Goal: Task Accomplishment & Management: Complete application form

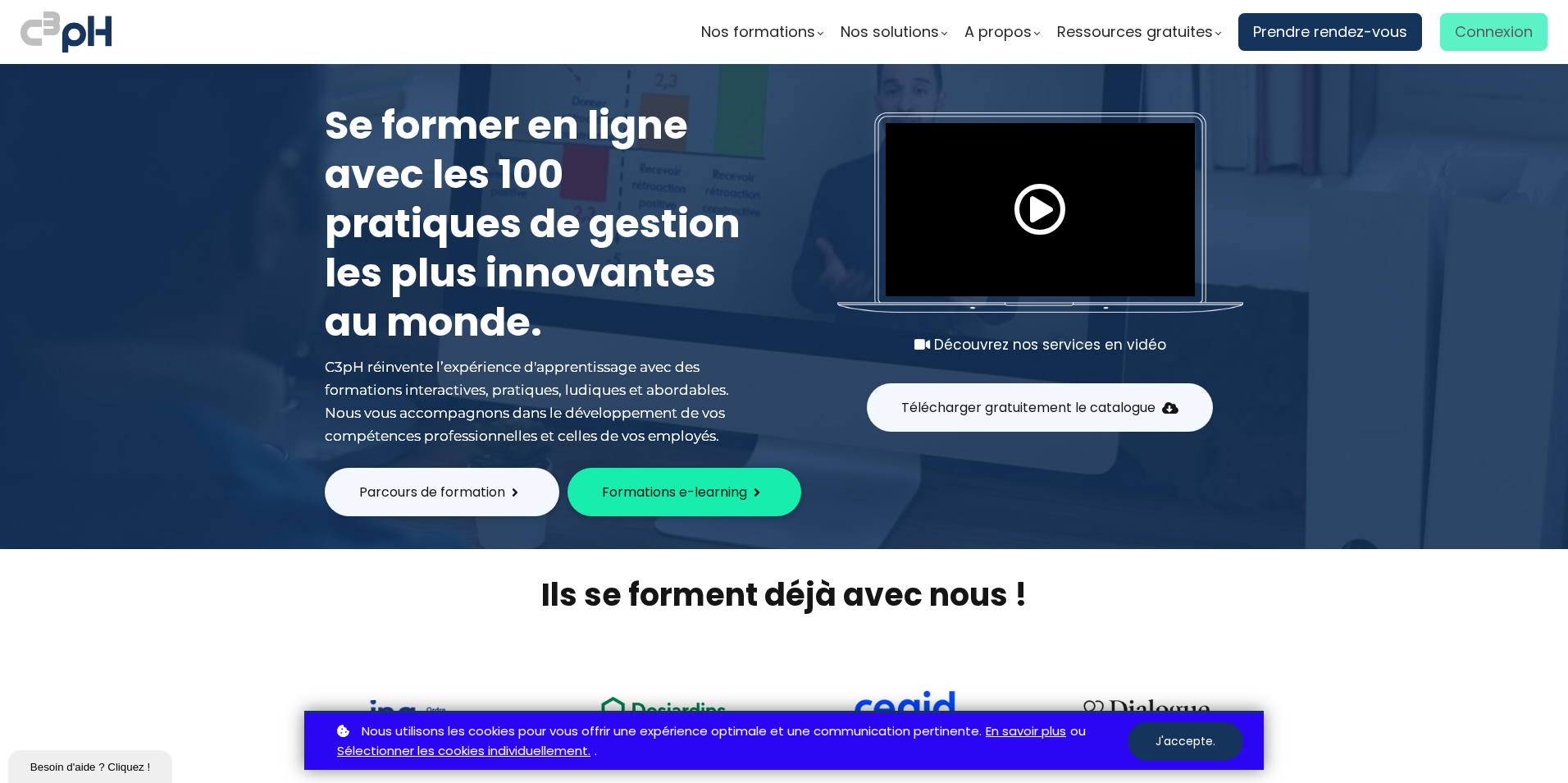
click at [1470, 31] on span "Connexion" at bounding box center [1493, 32] width 78 height 25
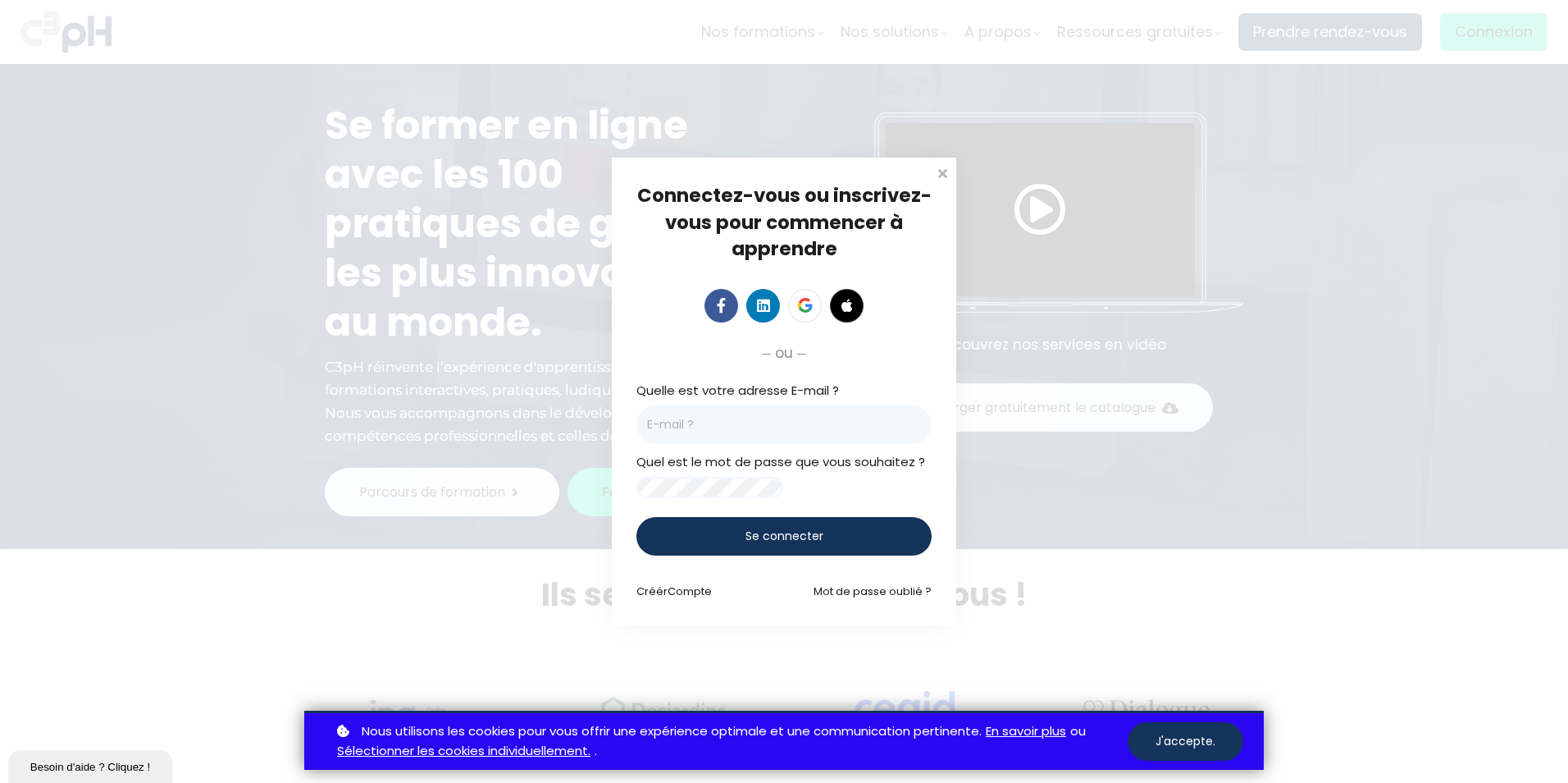
click at [680, 427] on input "email" at bounding box center [784, 425] width 295 height 39
type input "[EMAIL_ADDRESS][DOMAIN_NAME]"
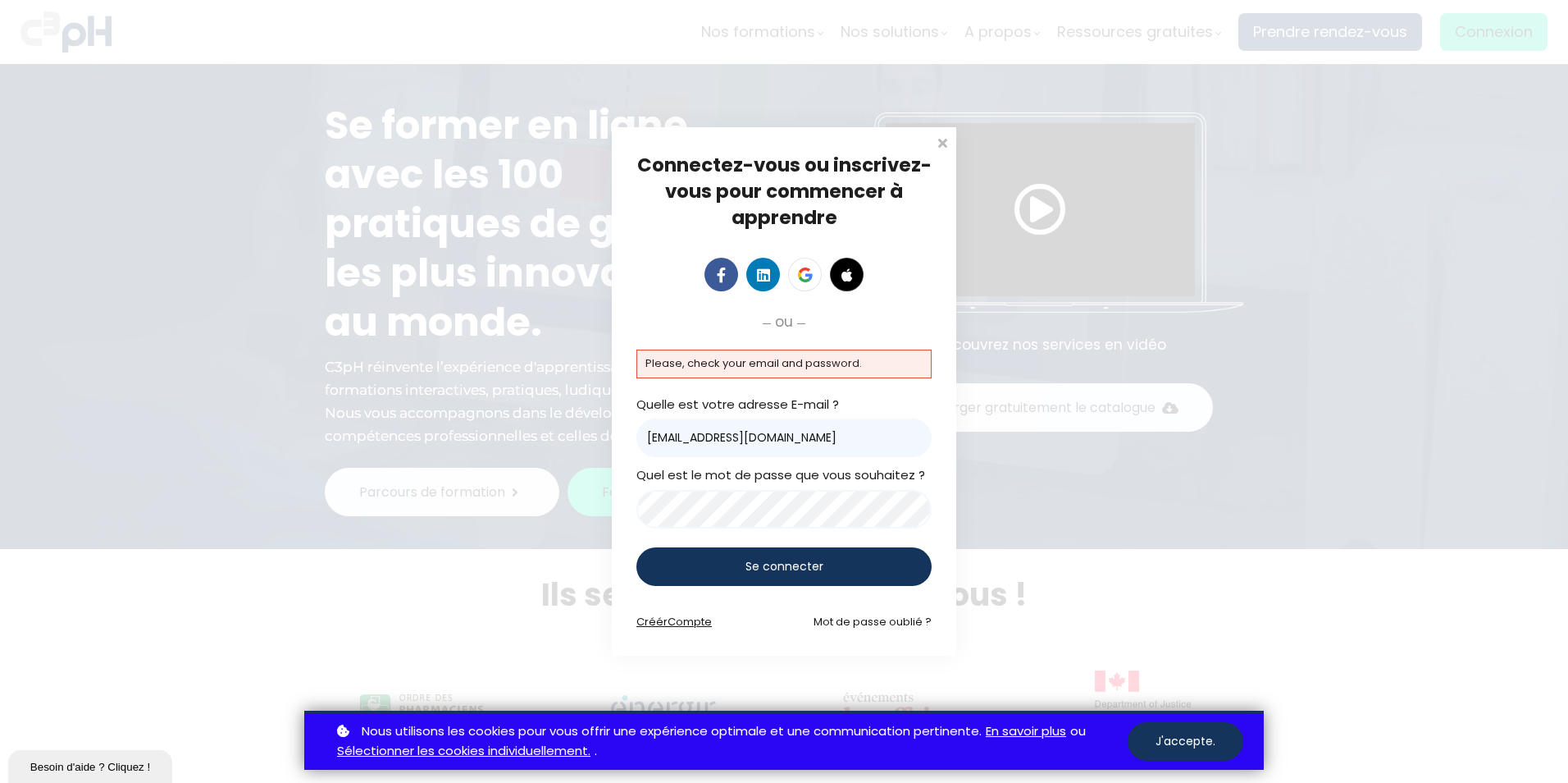
click at [686, 628] on span "Compte" at bounding box center [689, 622] width 45 height 16
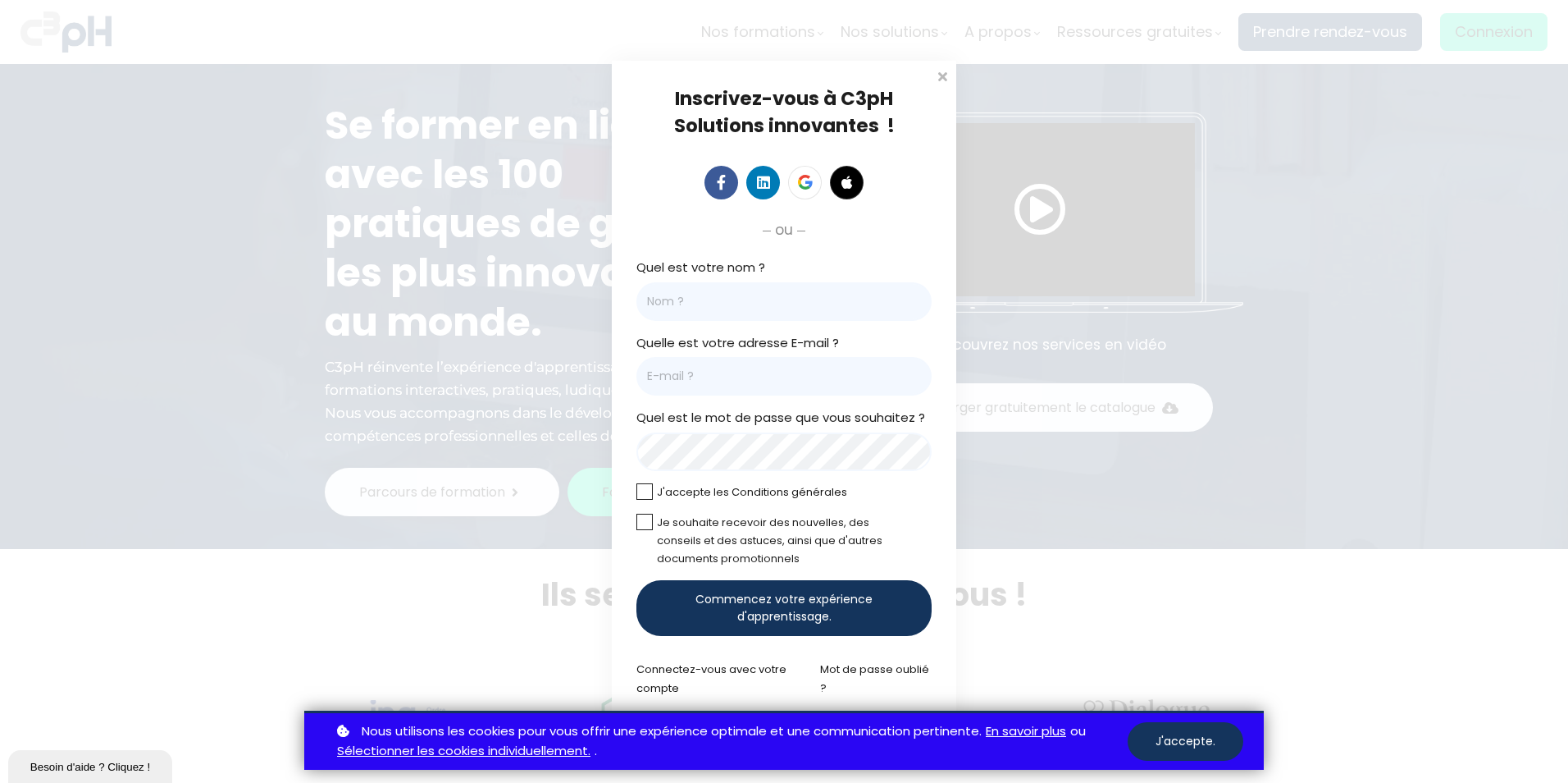
click at [681, 298] on input "Quel est votre nom ?" at bounding box center [784, 301] width 295 height 39
click at [684, 307] on input "Quel est votre nom ?" at bounding box center [784, 301] width 295 height 39
click at [701, 300] on input "Quel est votre nom ?" at bounding box center [784, 301] width 295 height 39
type input "[PERSON_NAME]"
drag, startPoint x: 687, startPoint y: 390, endPoint x: 699, endPoint y: 390, distance: 12.0
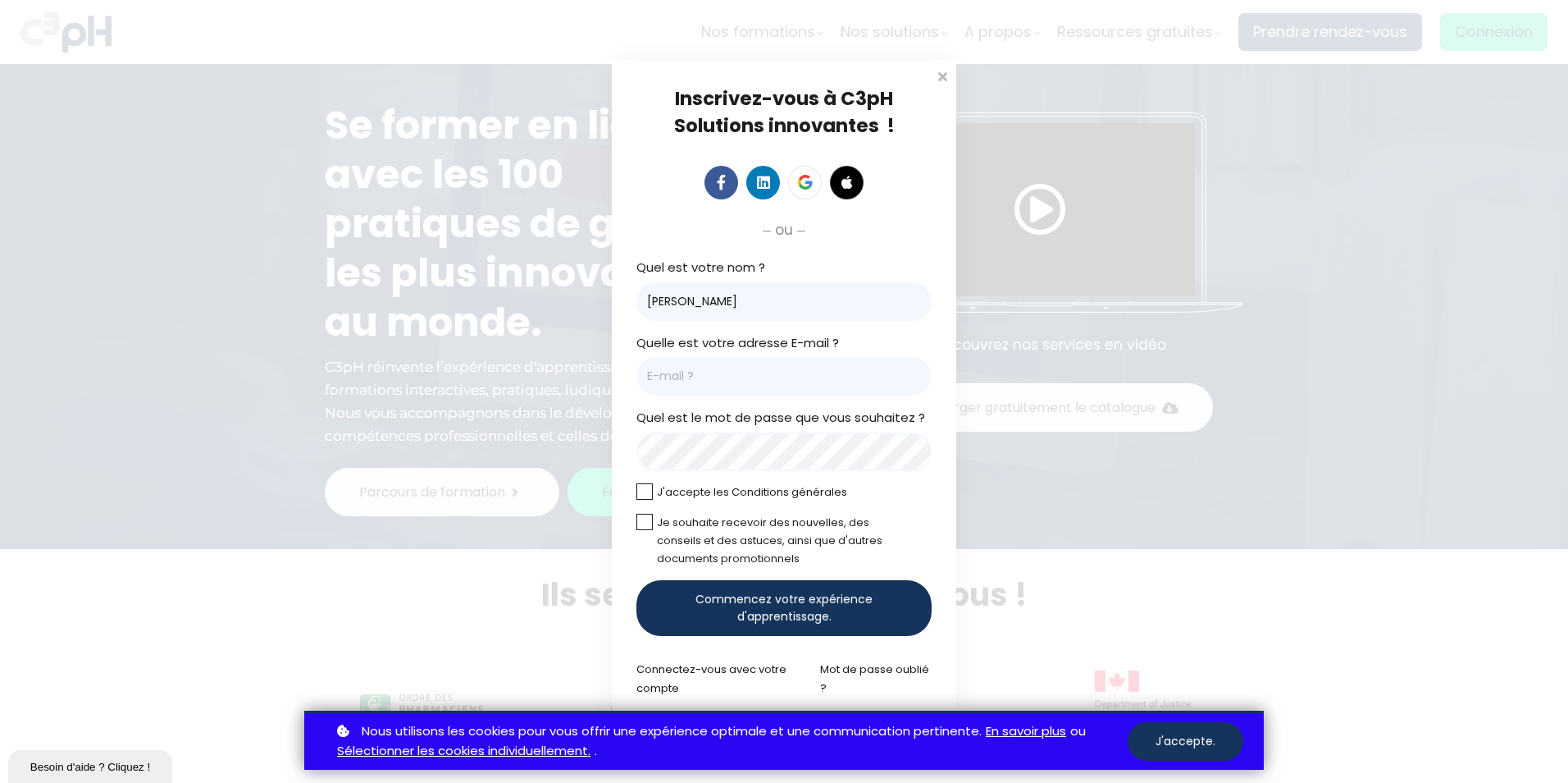
click at [687, 390] on input "Courriel *" at bounding box center [784, 376] width 295 height 39
type input "[EMAIL_ADDRESS][DOMAIN_NAME]"
drag, startPoint x: 642, startPoint y: 490, endPoint x: 644, endPoint y: 520, distance: 30.1
click at [643, 492] on label at bounding box center [644, 491] width 16 height 16
click at [0, 0] on input "checkbox" at bounding box center [0, 0] width 0 height 0
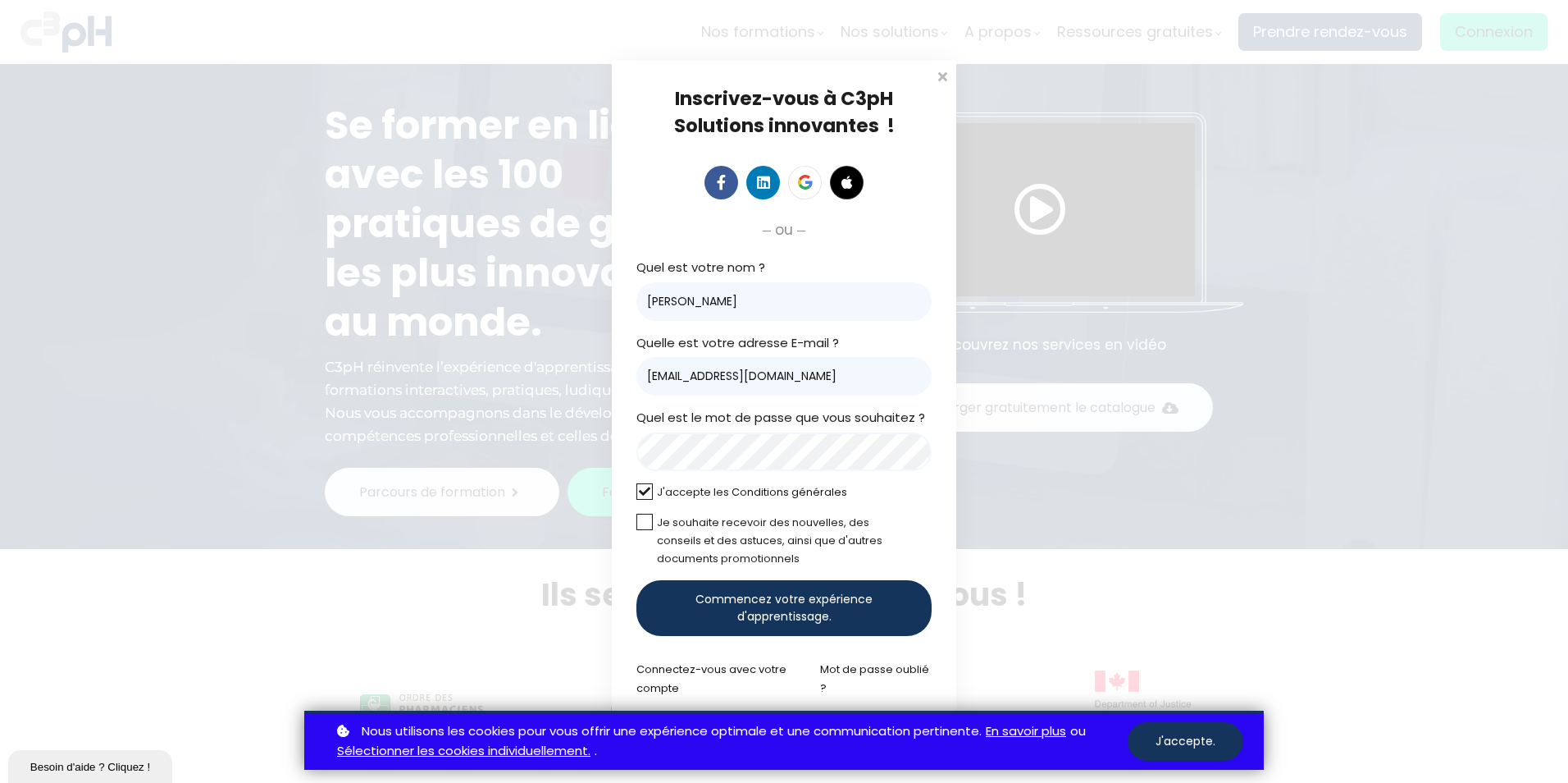
click at [643, 522] on label at bounding box center [644, 521] width 16 height 16
click at [0, 0] on input "checkbox" at bounding box center [0, 0] width 0 height 0
drag, startPoint x: 718, startPoint y: 617, endPoint x: 696, endPoint y: 630, distance: 25.6
click at [717, 615] on span "Commencez votre expérience d'apprentissage." at bounding box center [784, 608] width 240 height 35
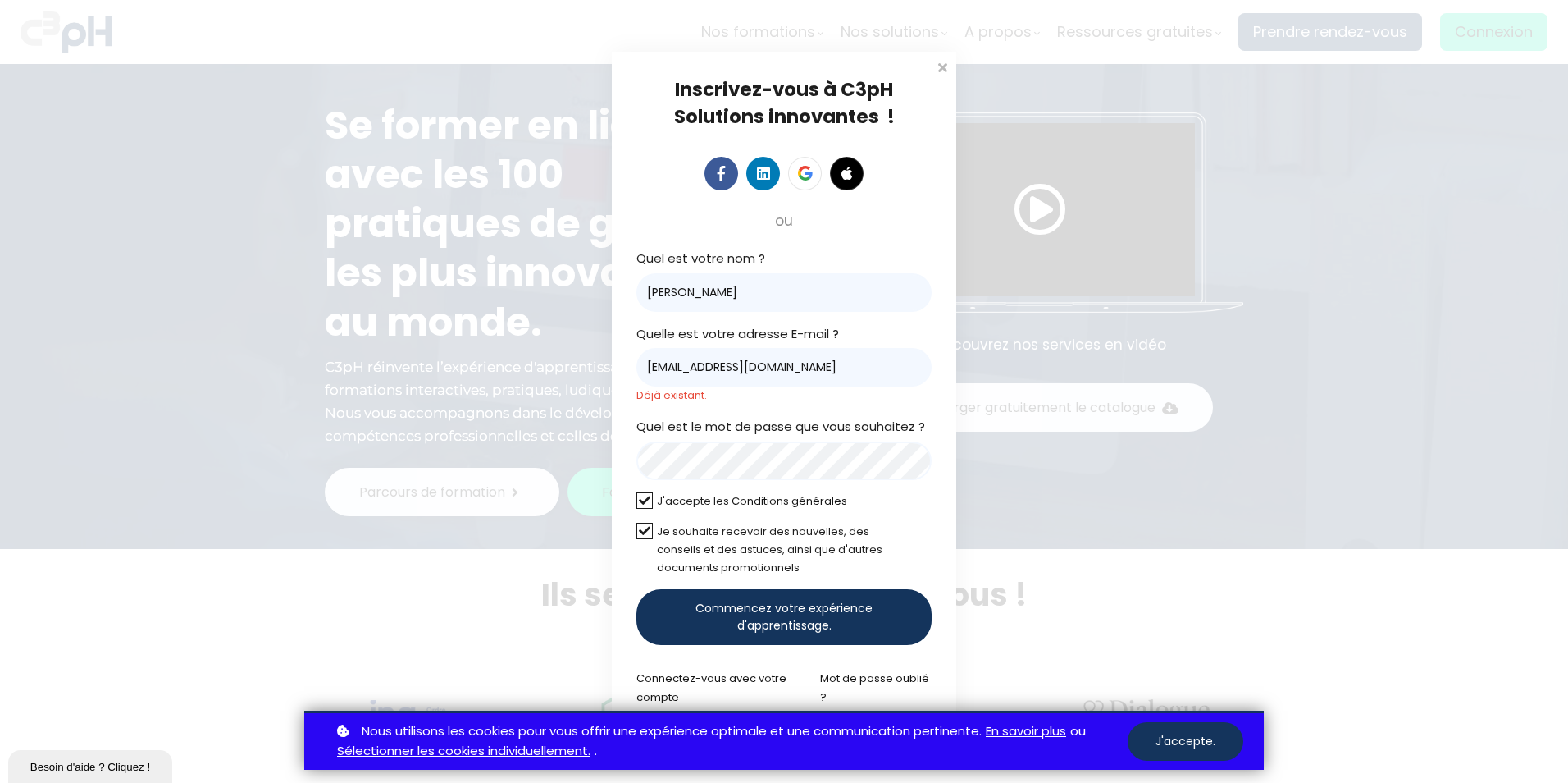
drag, startPoint x: 764, startPoint y: 613, endPoint x: 783, endPoint y: 628, distance: 24.2
click at [763, 613] on span "Commencez votre expérience d'apprentissage." at bounding box center [784, 617] width 240 height 35
click at [940, 72] on span at bounding box center [943, 66] width 16 height 16
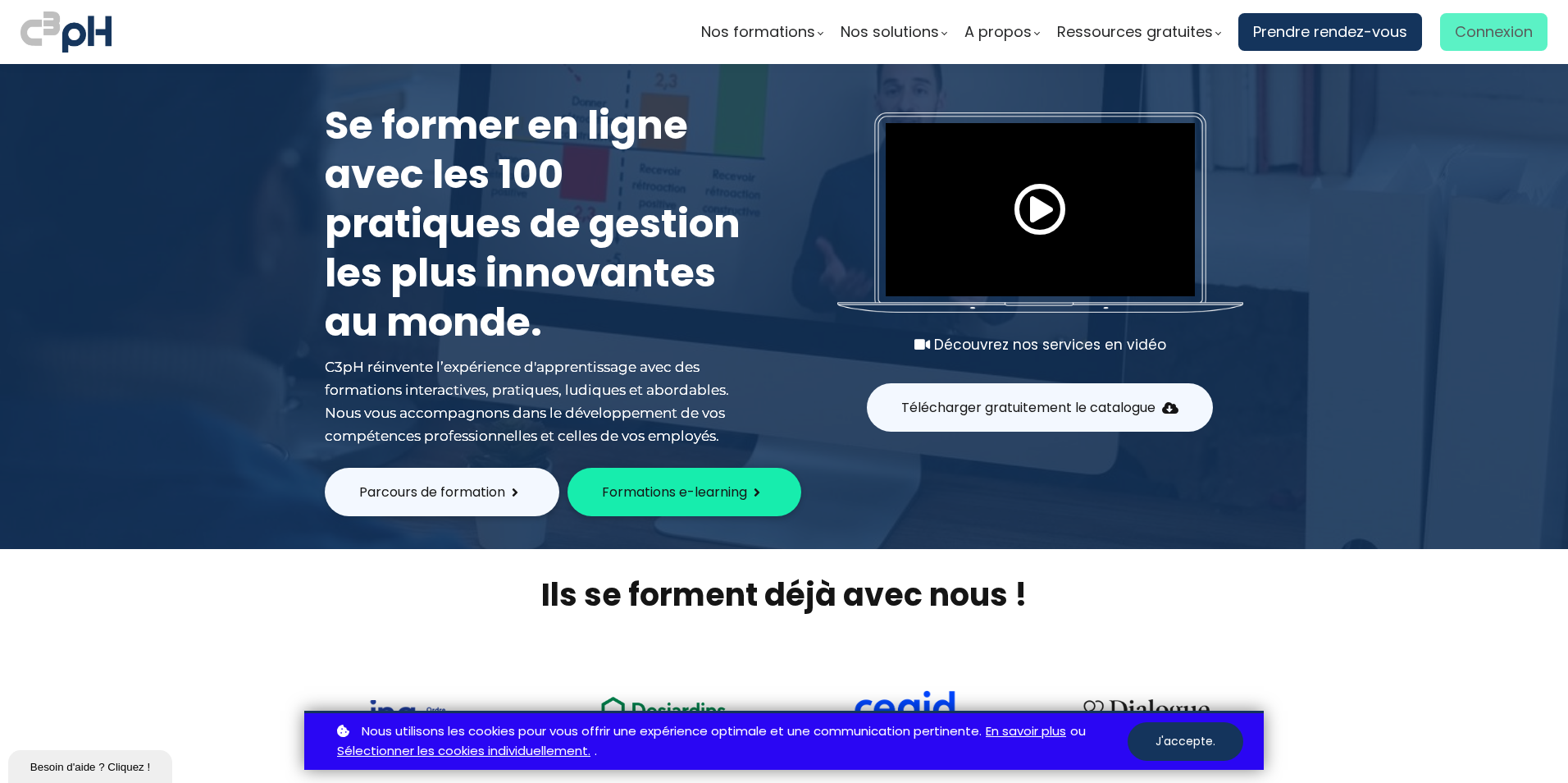
click at [1495, 34] on span "Connexion" at bounding box center [1493, 32] width 78 height 25
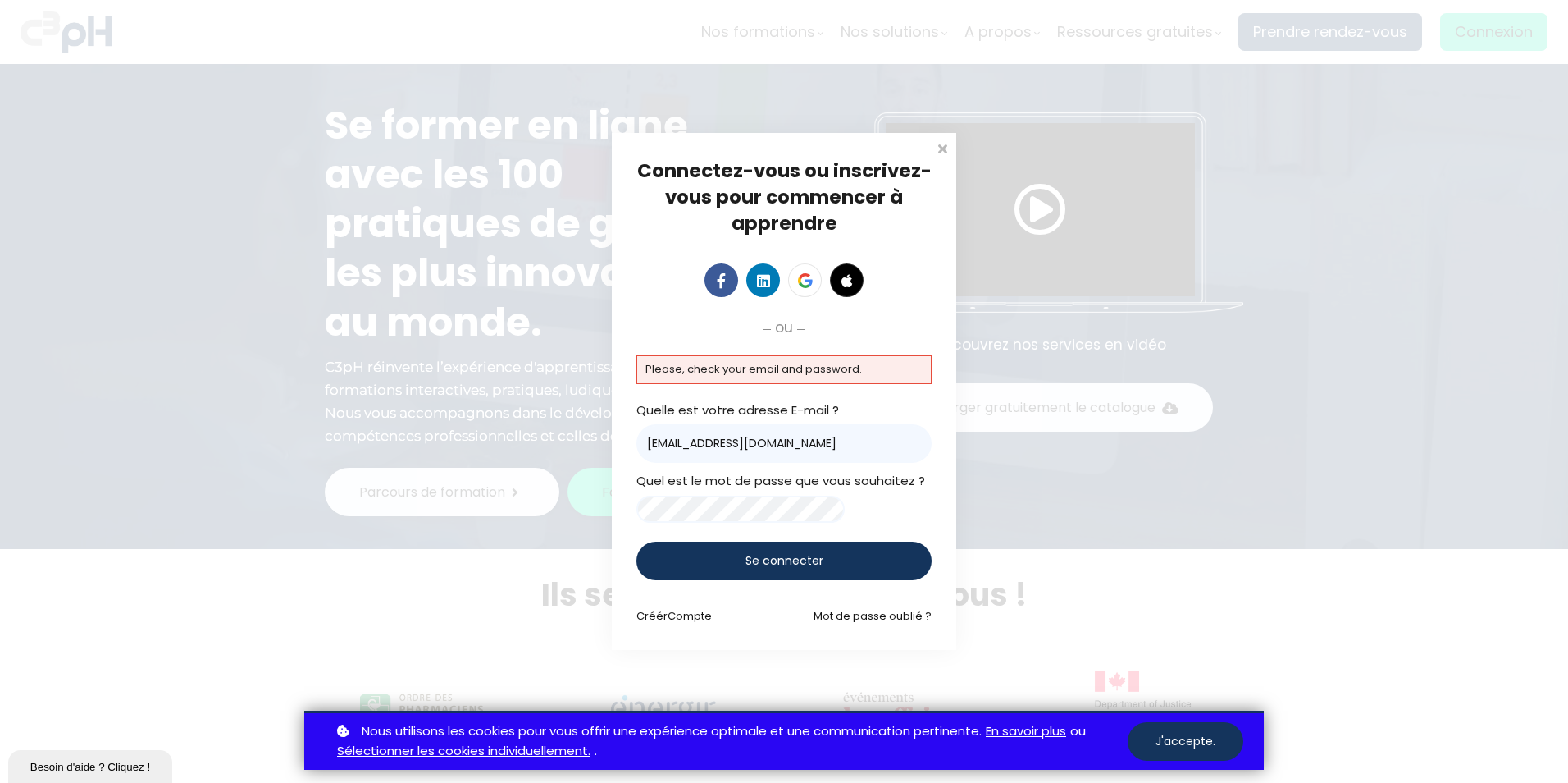
click at [855, 624] on link "Mot de passe oublié ?" at bounding box center [872, 616] width 118 height 16
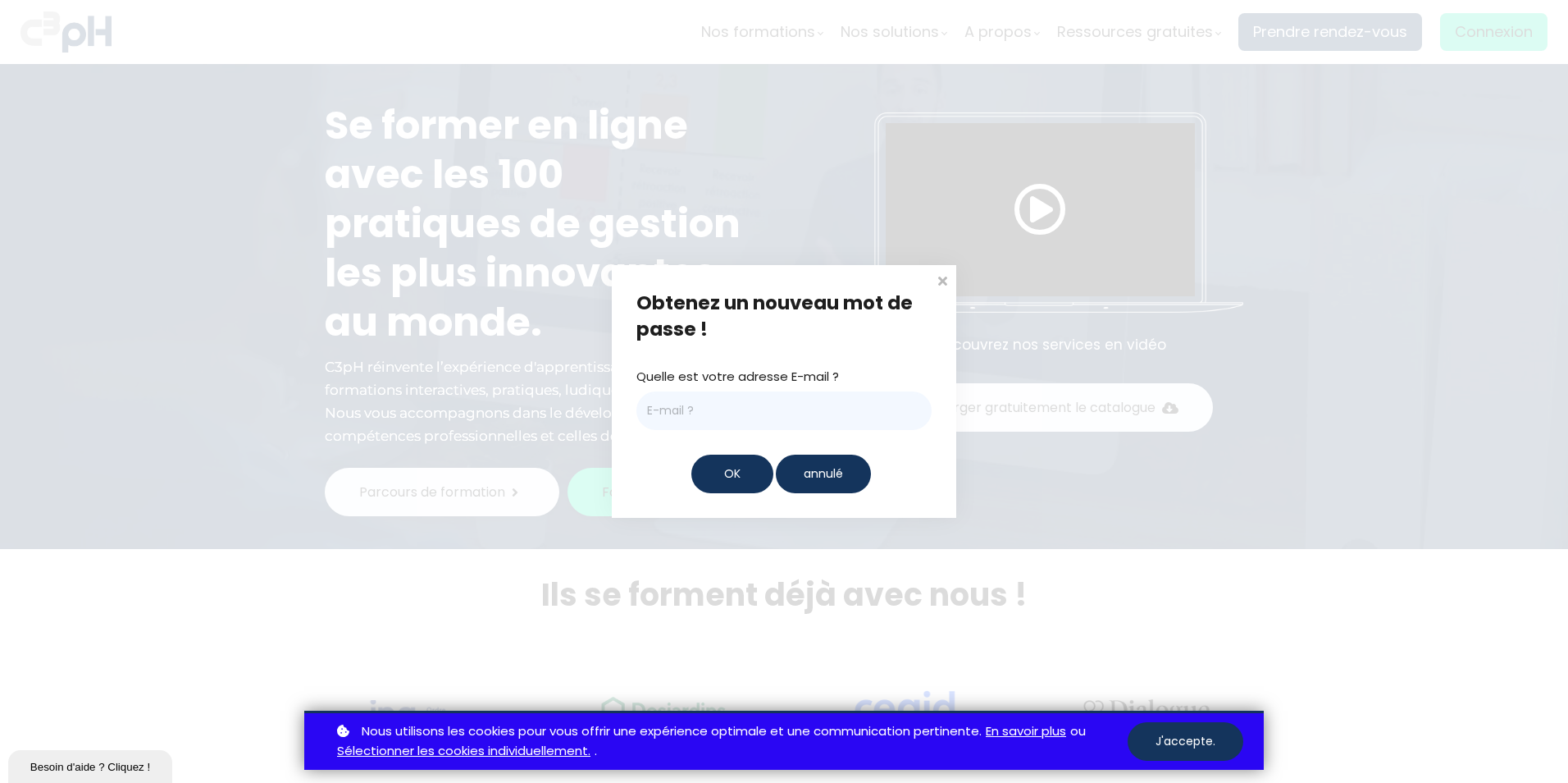
drag, startPoint x: 672, startPoint y: 411, endPoint x: 850, endPoint y: 416, distance: 178.1
click at [677, 412] on input "email" at bounding box center [784, 410] width 295 height 39
type input "[EMAIL_ADDRESS][DOMAIN_NAME]"
click at [738, 480] on span "OK" at bounding box center [732, 474] width 16 height 17
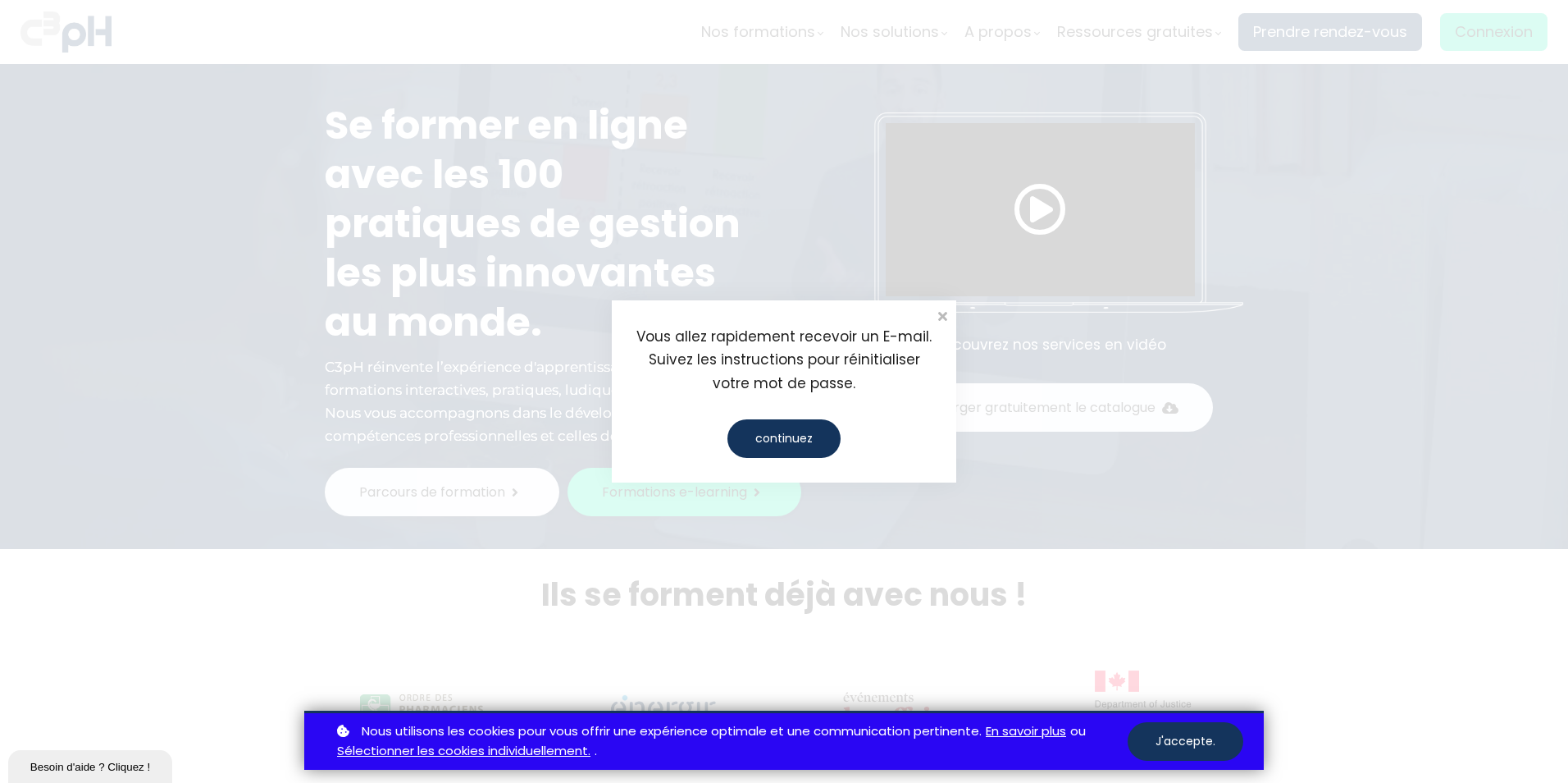
click at [780, 440] on div "continuez" at bounding box center [784, 439] width 113 height 39
